Goal: Information Seeking & Learning: Learn about a topic

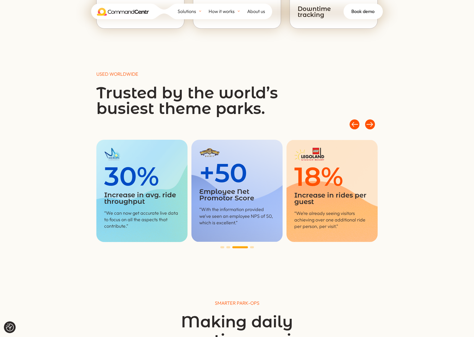
scroll to position [584, 0]
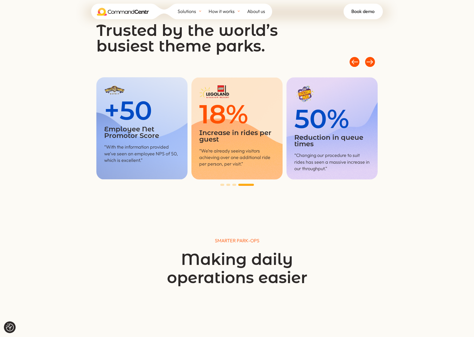
click at [351, 61] on div at bounding box center [370, 62] width 16 height 16
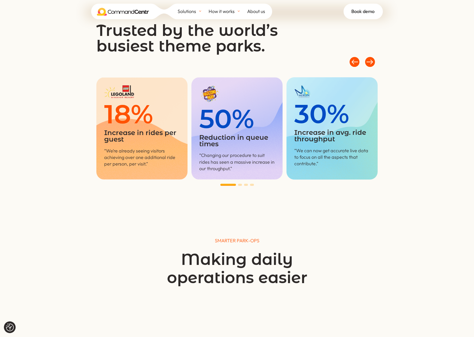
click at [351, 61] on div at bounding box center [370, 62] width 16 height 16
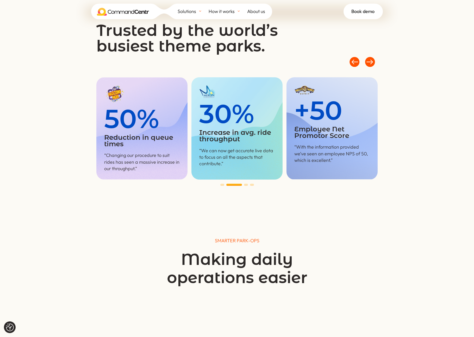
click at [351, 61] on div at bounding box center [370, 62] width 16 height 16
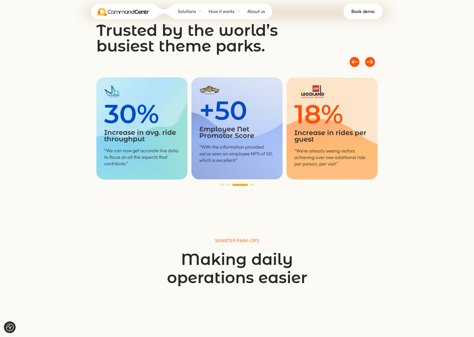
click at [351, 61] on div at bounding box center [370, 62] width 16 height 16
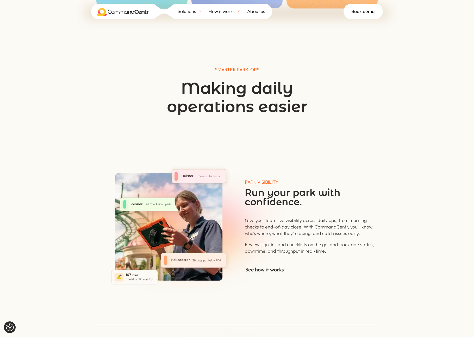
scroll to position [0, 0]
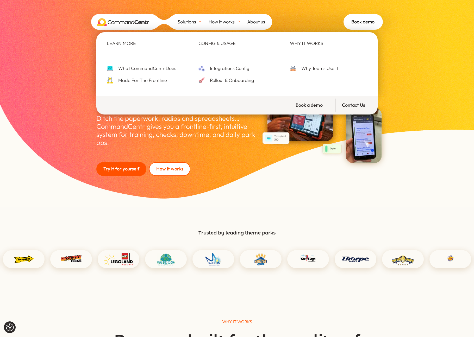
click at [226, 24] on span "How it works" at bounding box center [222, 22] width 26 height 8
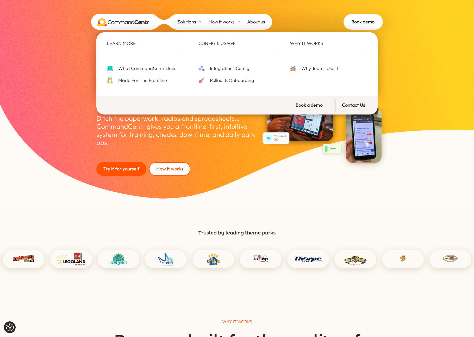
click at [225, 56] on div at bounding box center [236, 59] width 77 height 6
click at [227, 78] on span "Rollout & Onboarding" at bounding box center [231, 81] width 45 height 8
click at [227, 67] on span "Integrations Config" at bounding box center [229, 69] width 41 height 8
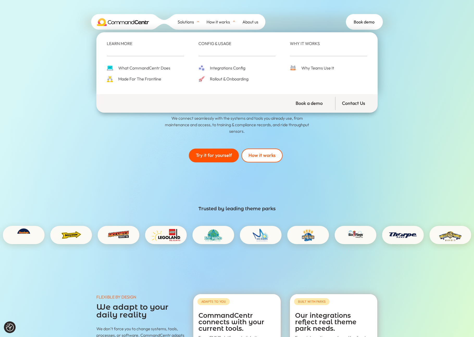
click at [236, 77] on span "Rollout & Onboarding" at bounding box center [229, 79] width 40 height 7
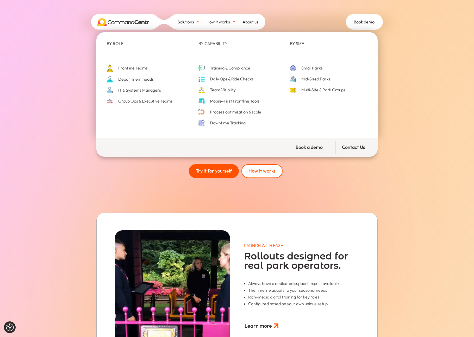
click at [159, 102] on span "Group Ops & Executive Teams" at bounding box center [145, 101] width 56 height 7
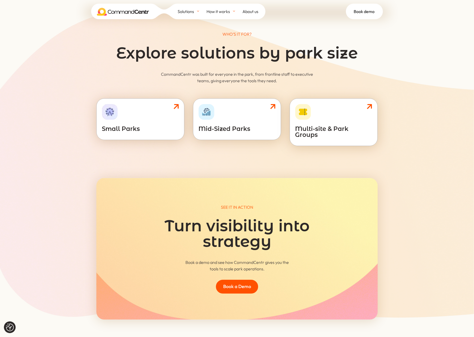
scroll to position [2889, 0]
